Goal: Task Accomplishment & Management: Manage account settings

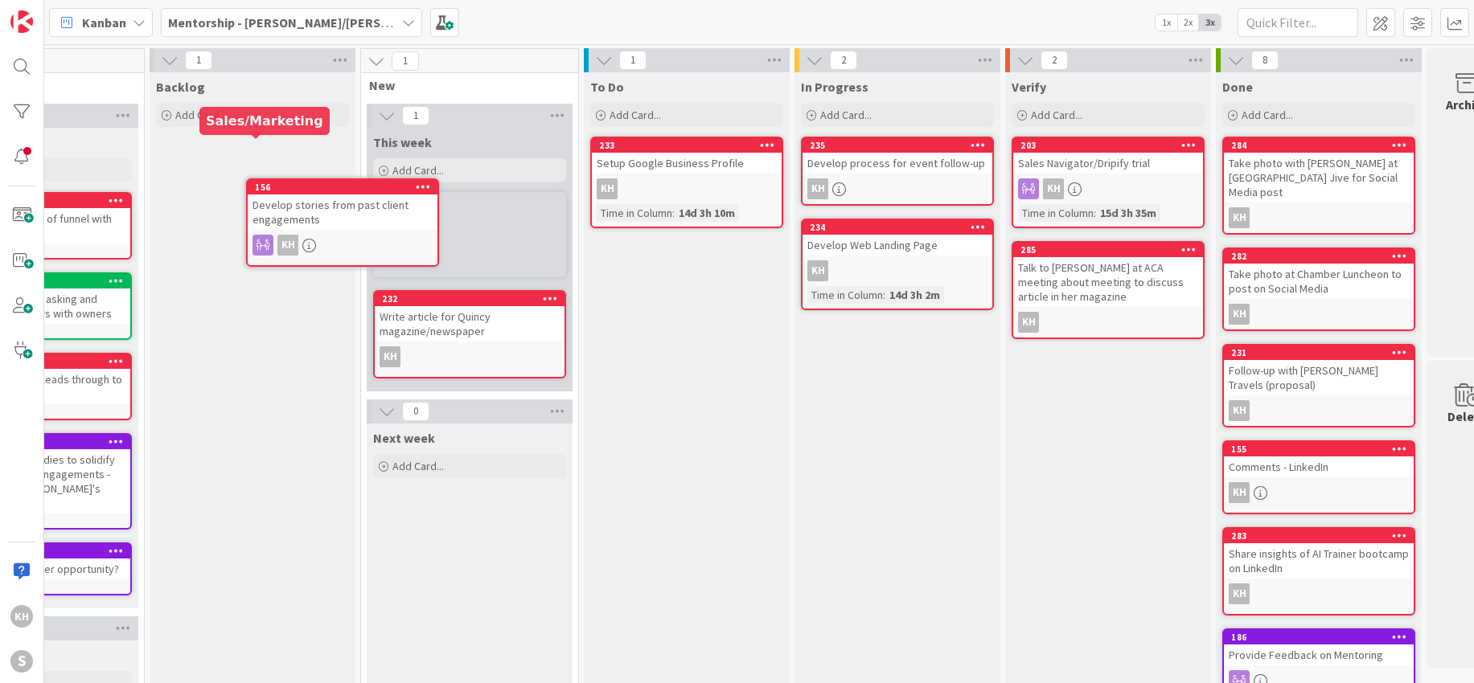
scroll to position [0, 119]
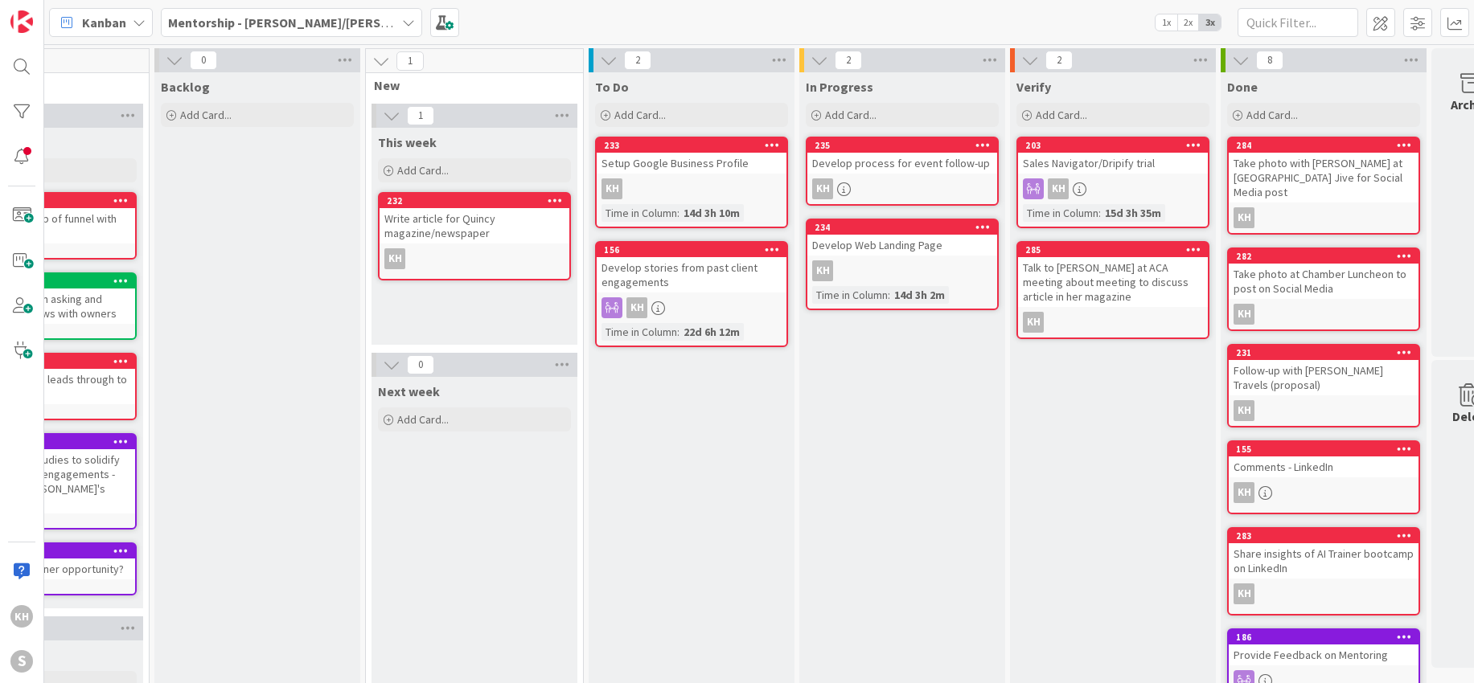
drag, startPoint x: 281, startPoint y: 146, endPoint x: 543, endPoint y: 2, distance: 299.0
click at [402, 22] on icon at bounding box center [408, 22] width 13 height 13
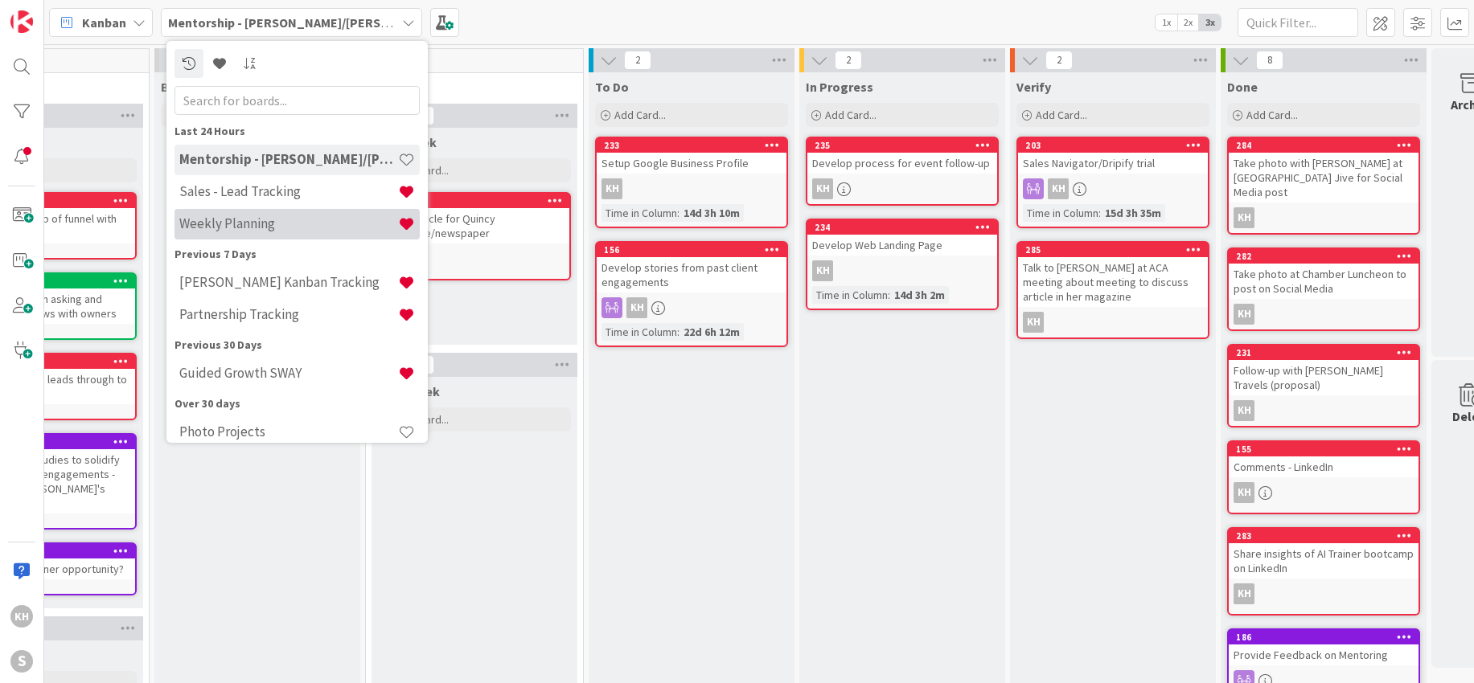
click at [243, 226] on h4 "Weekly Planning" at bounding box center [288, 223] width 219 height 16
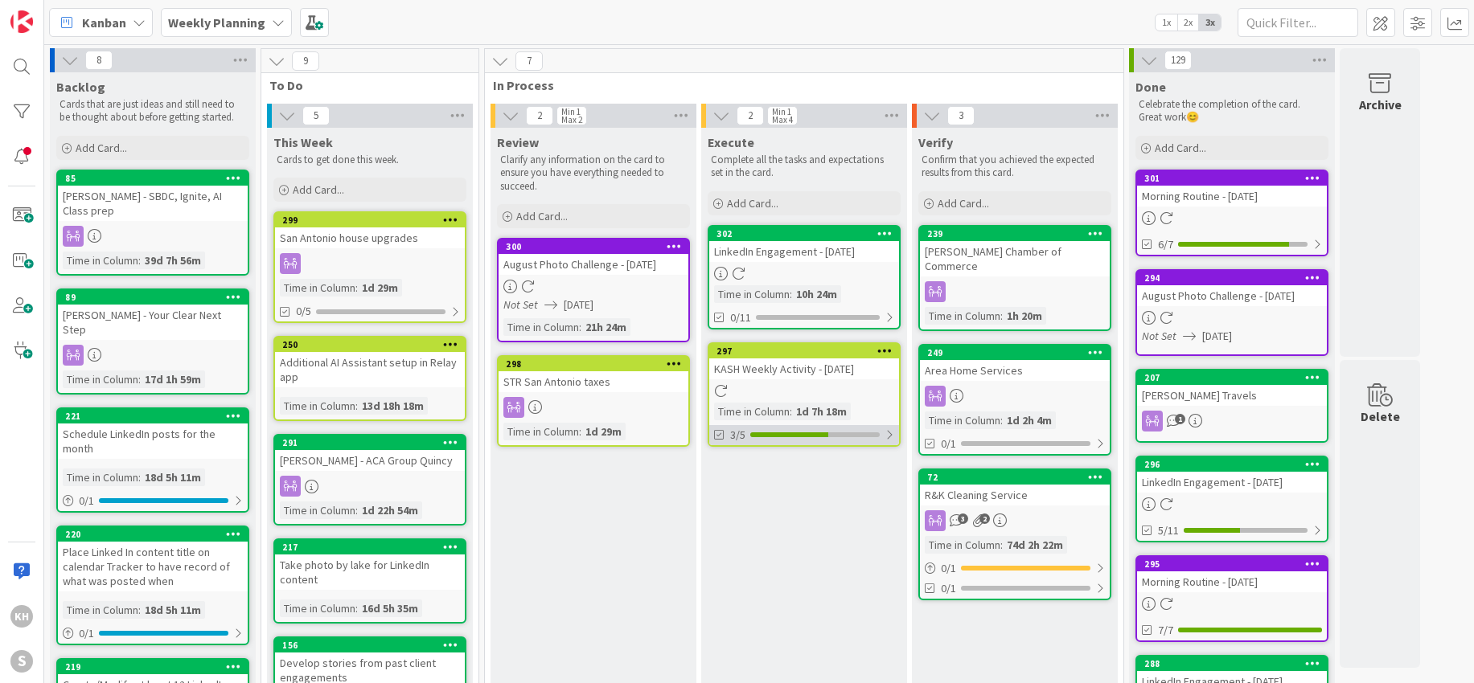
click at [885, 436] on div at bounding box center [889, 435] width 10 height 13
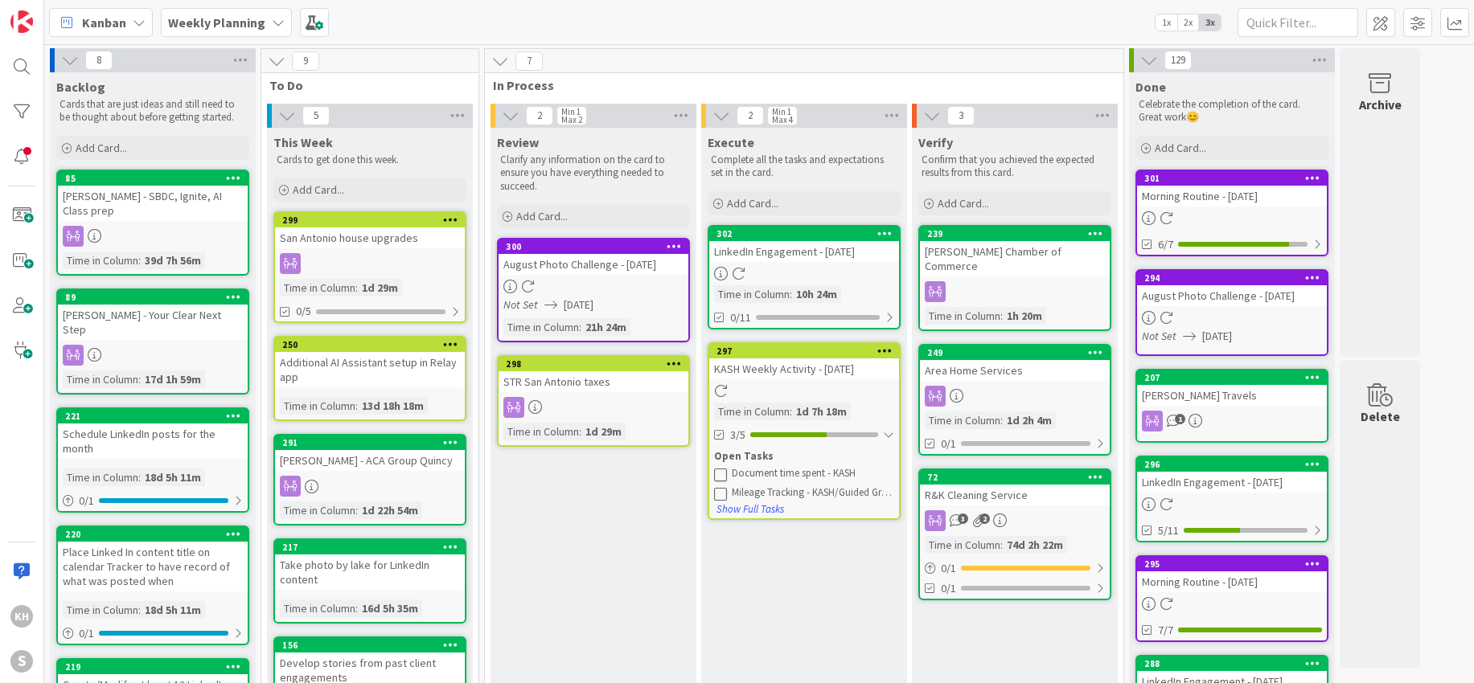
click at [720, 477] on icon at bounding box center [720, 474] width 13 height 13
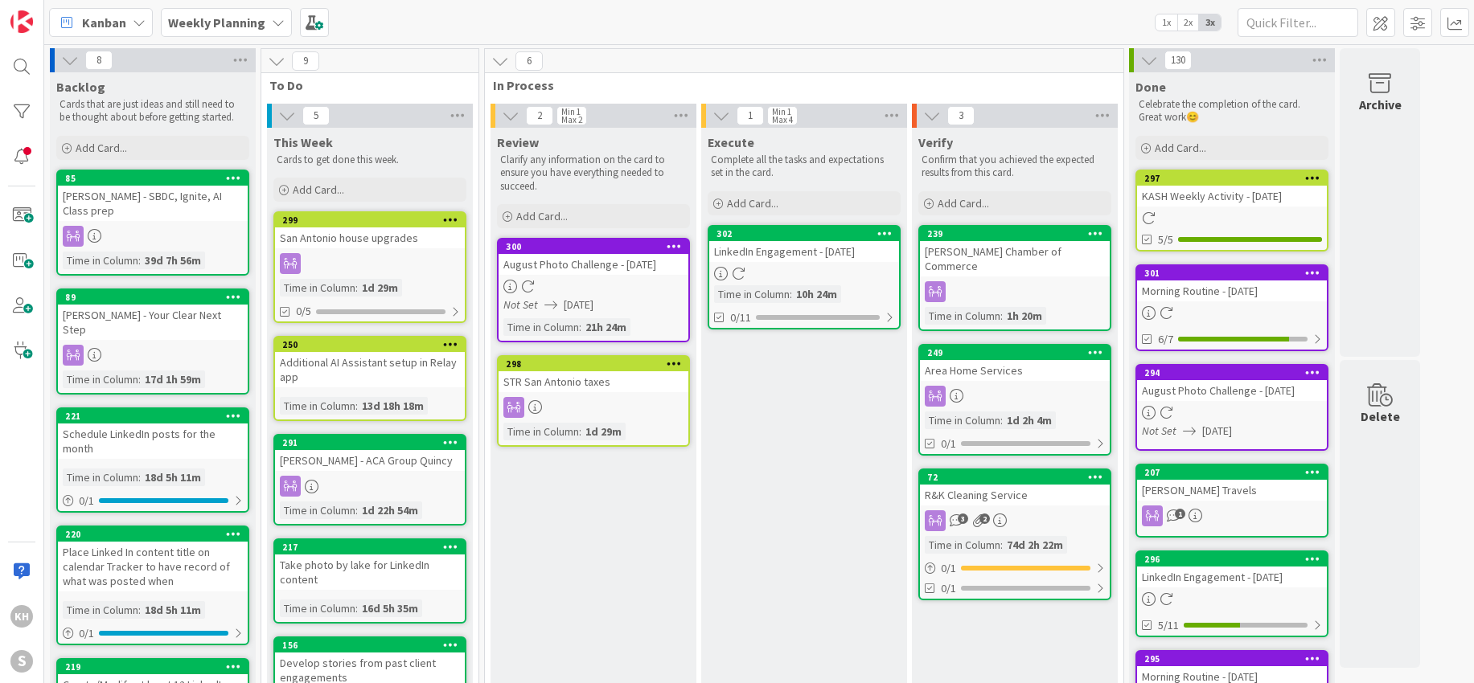
click at [888, 230] on icon at bounding box center [884, 233] width 15 height 11
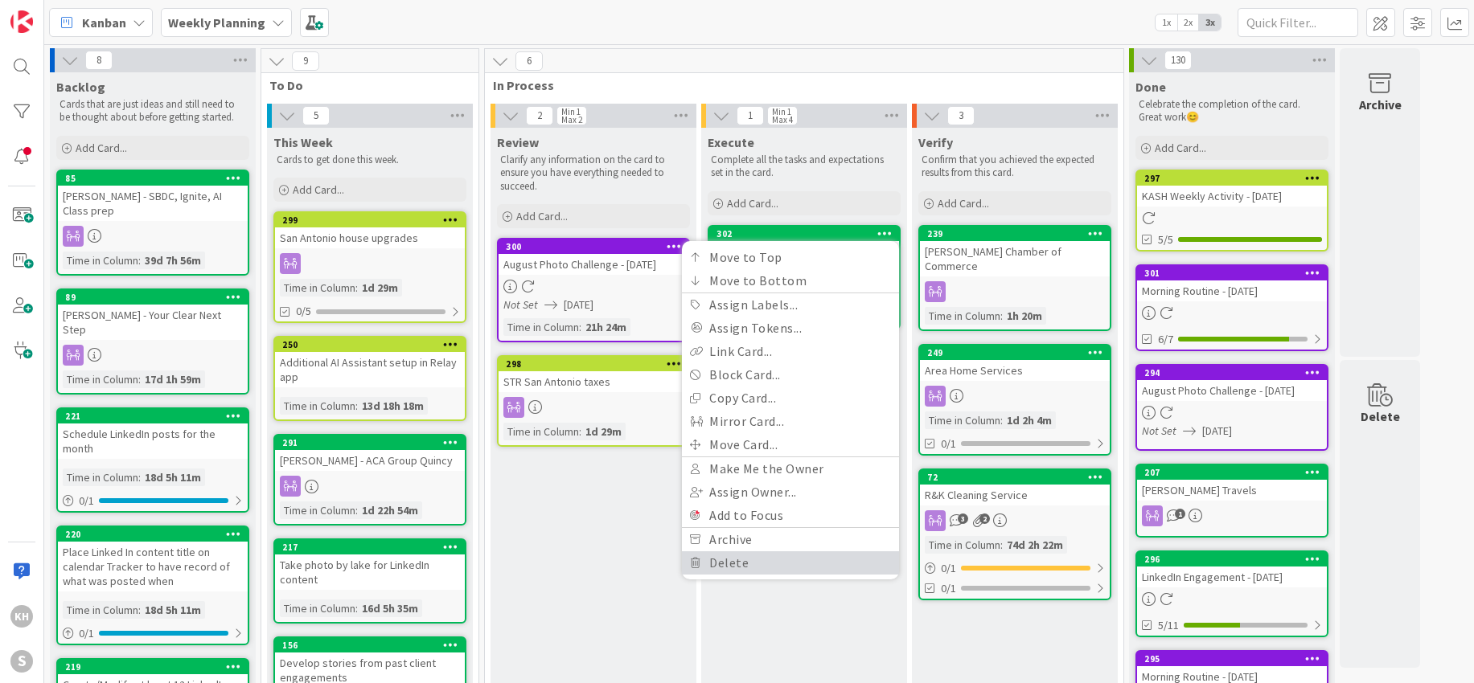
click at [748, 558] on link "Delete" at bounding box center [790, 563] width 217 height 23
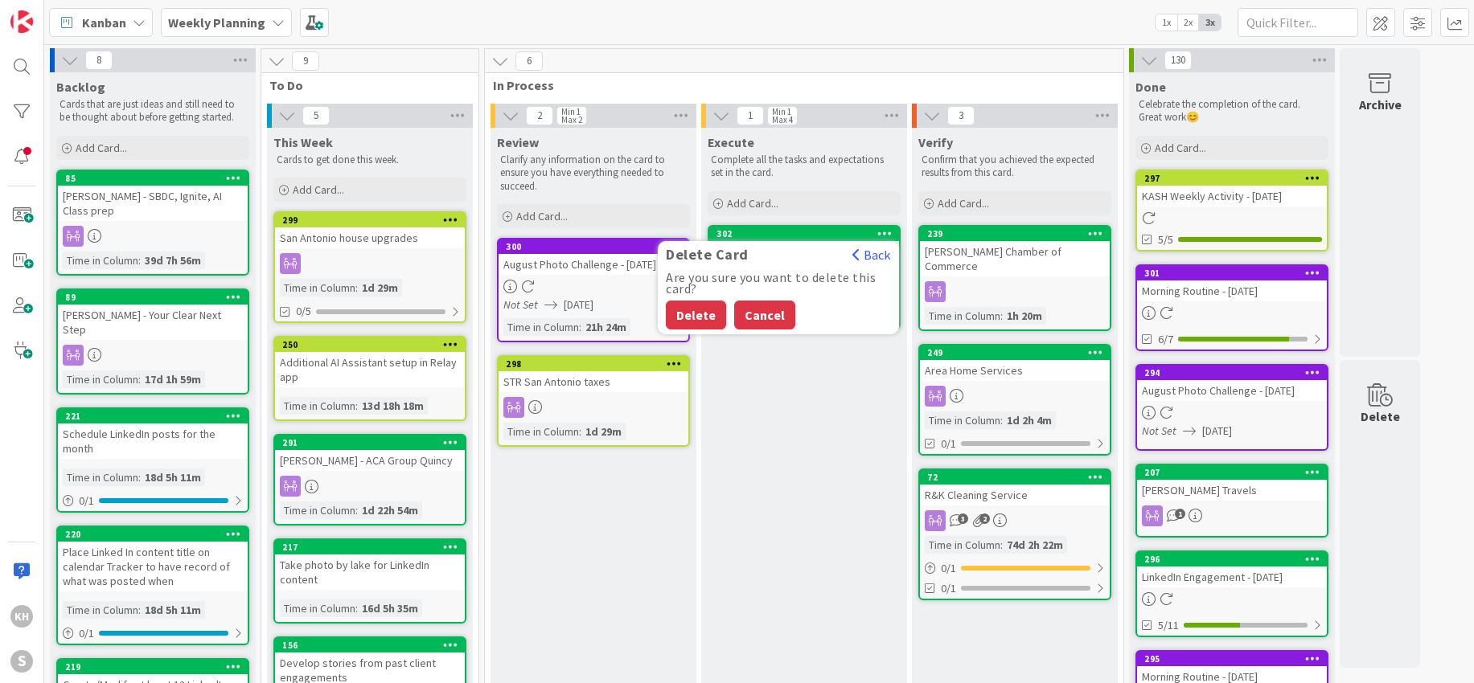
click at [750, 310] on button "Cancel" at bounding box center [764, 315] width 61 height 29
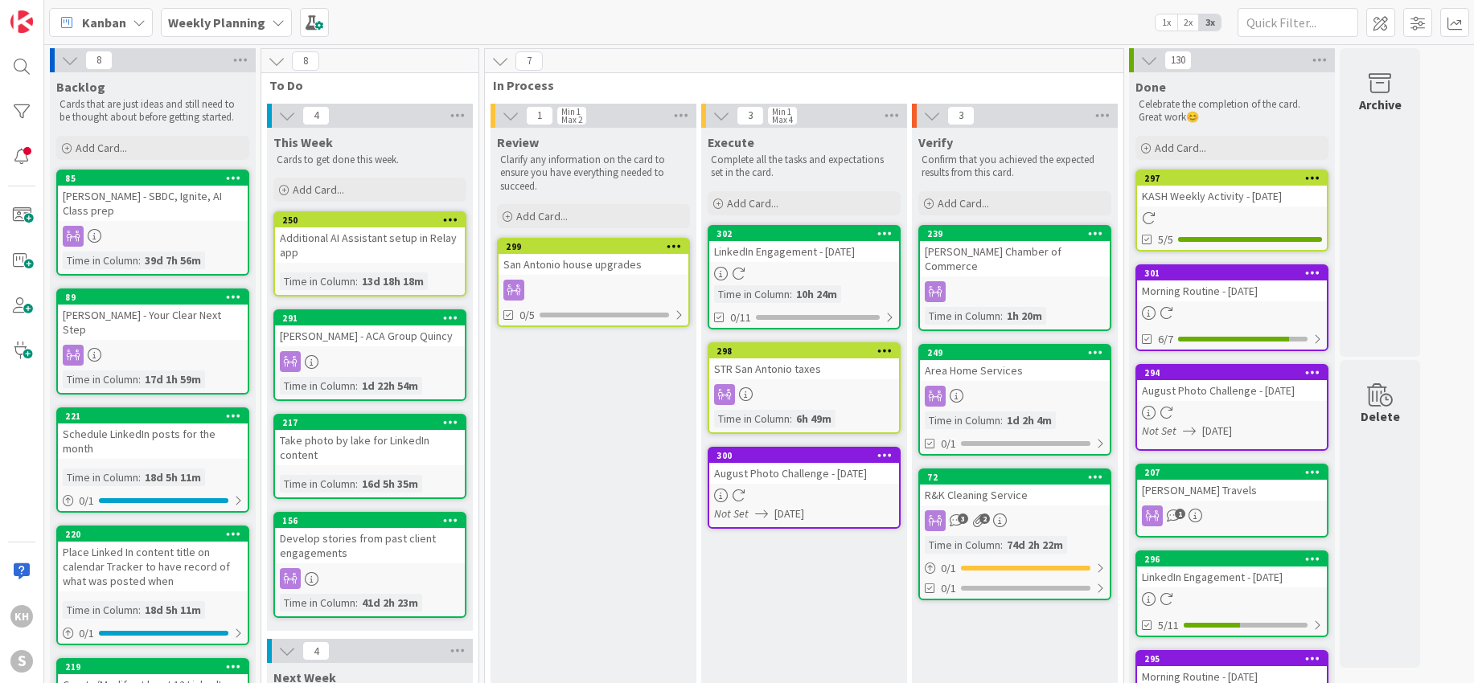
drag, startPoint x: 366, startPoint y: 219, endPoint x: 1272, endPoint y: 1, distance: 932.1
